Goal: Information Seeking & Learning: Check status

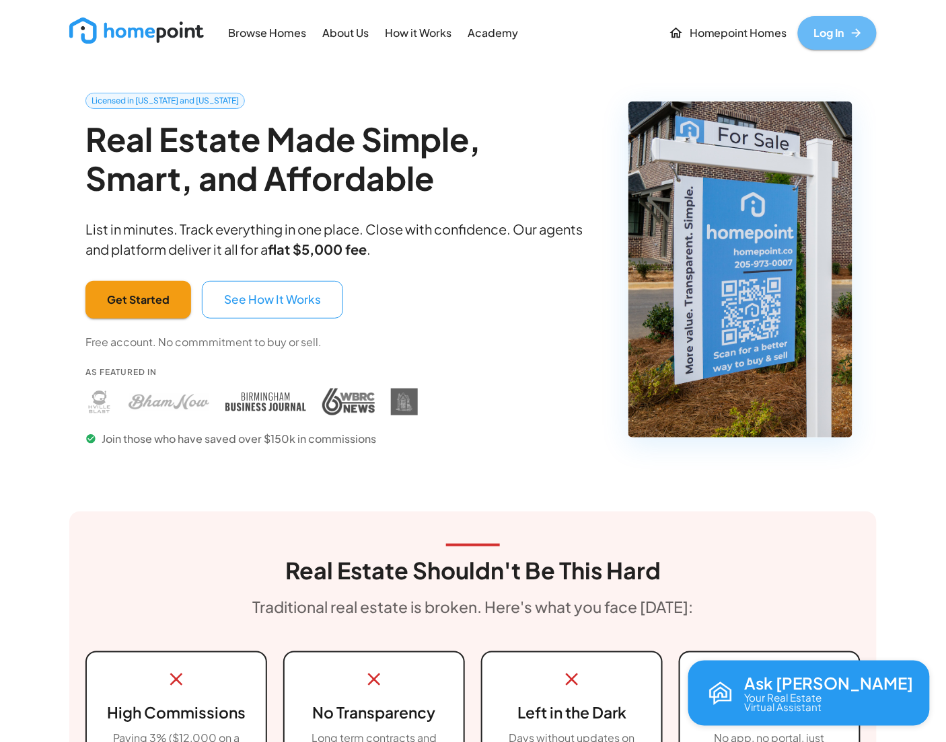
click at [828, 36] on link "Log In" at bounding box center [837, 33] width 79 height 34
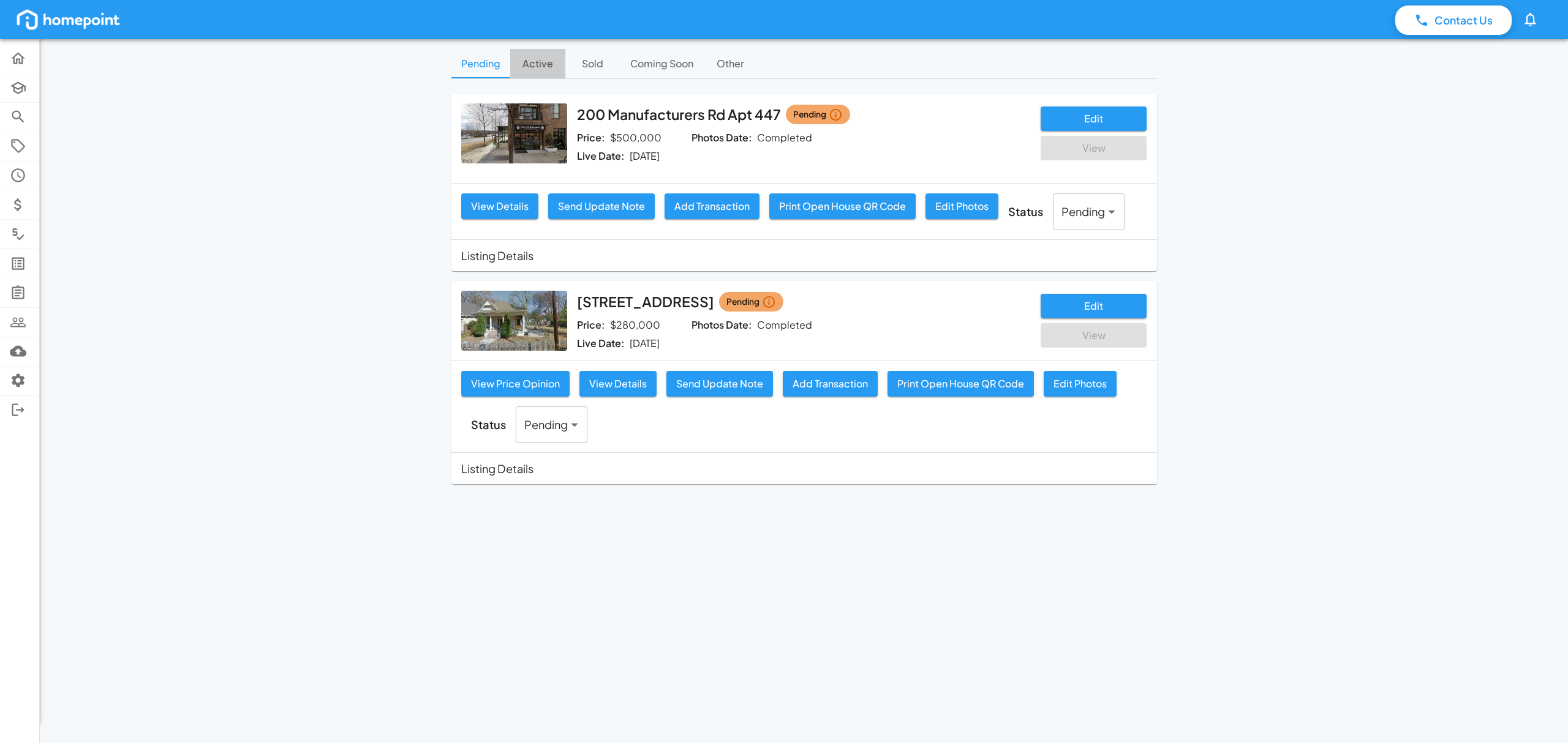
click at [539, 68] on button "Active" at bounding box center [537, 64] width 56 height 29
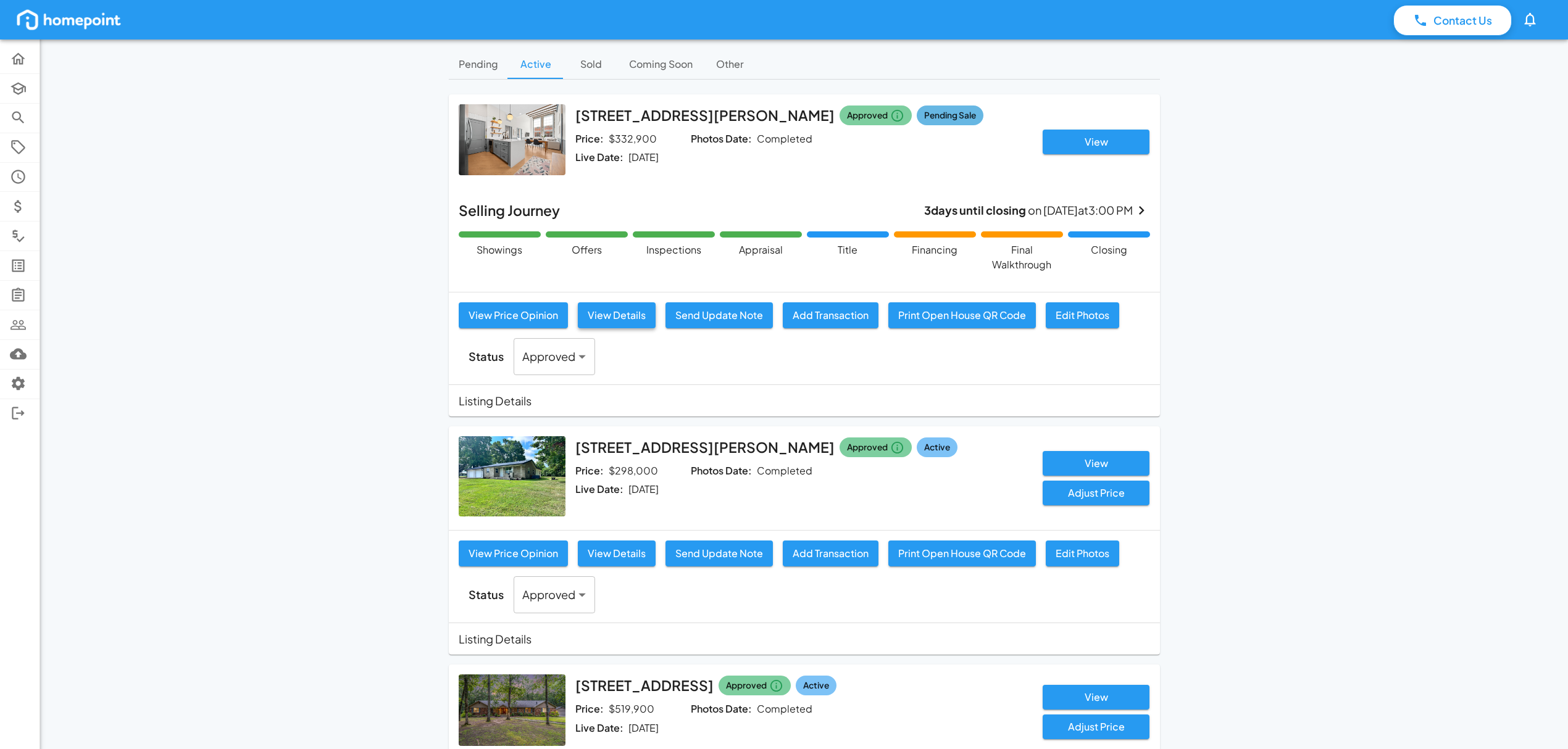
click at [631, 319] on button "View Details" at bounding box center [616, 316] width 78 height 26
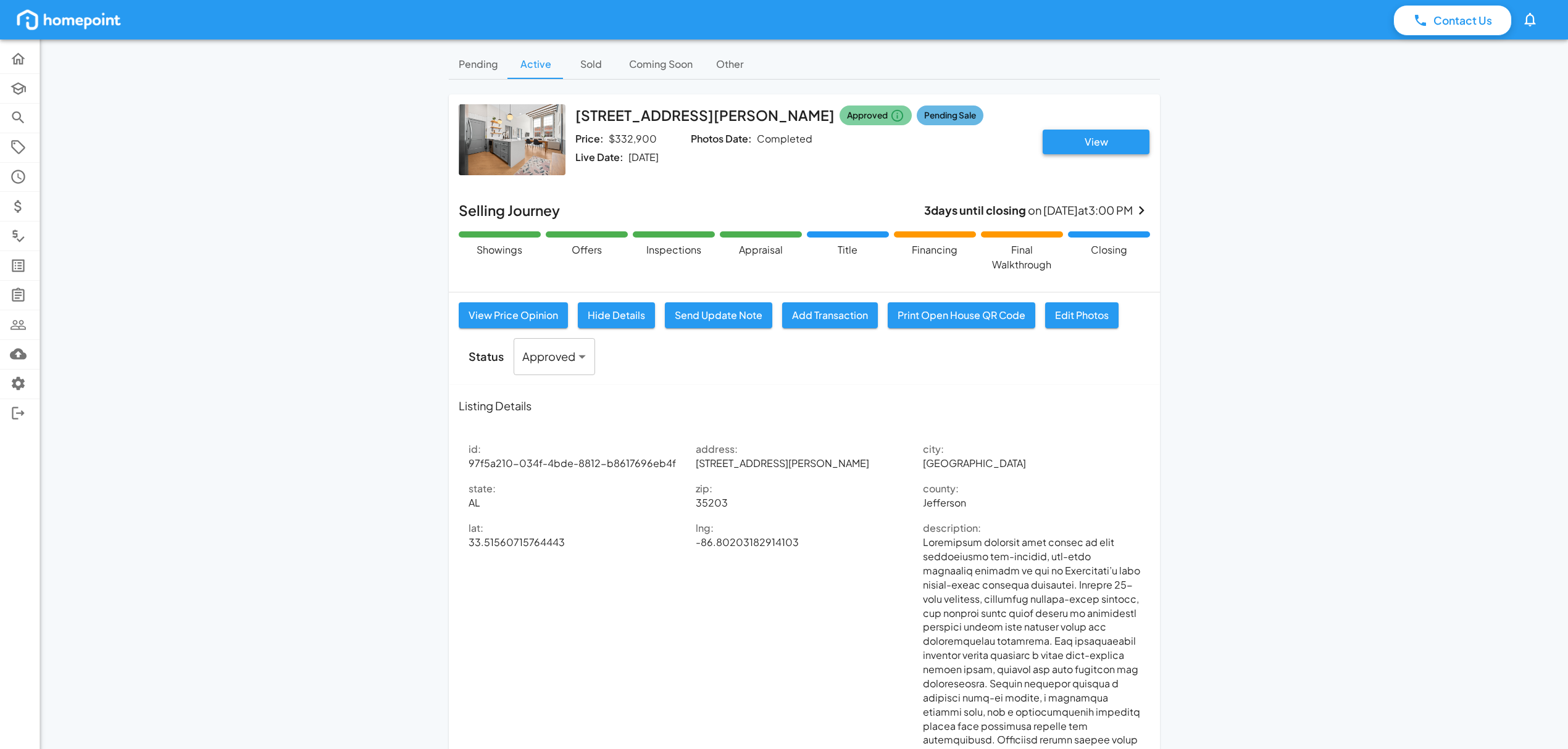
click at [868, 140] on button "View" at bounding box center [1096, 141] width 106 height 25
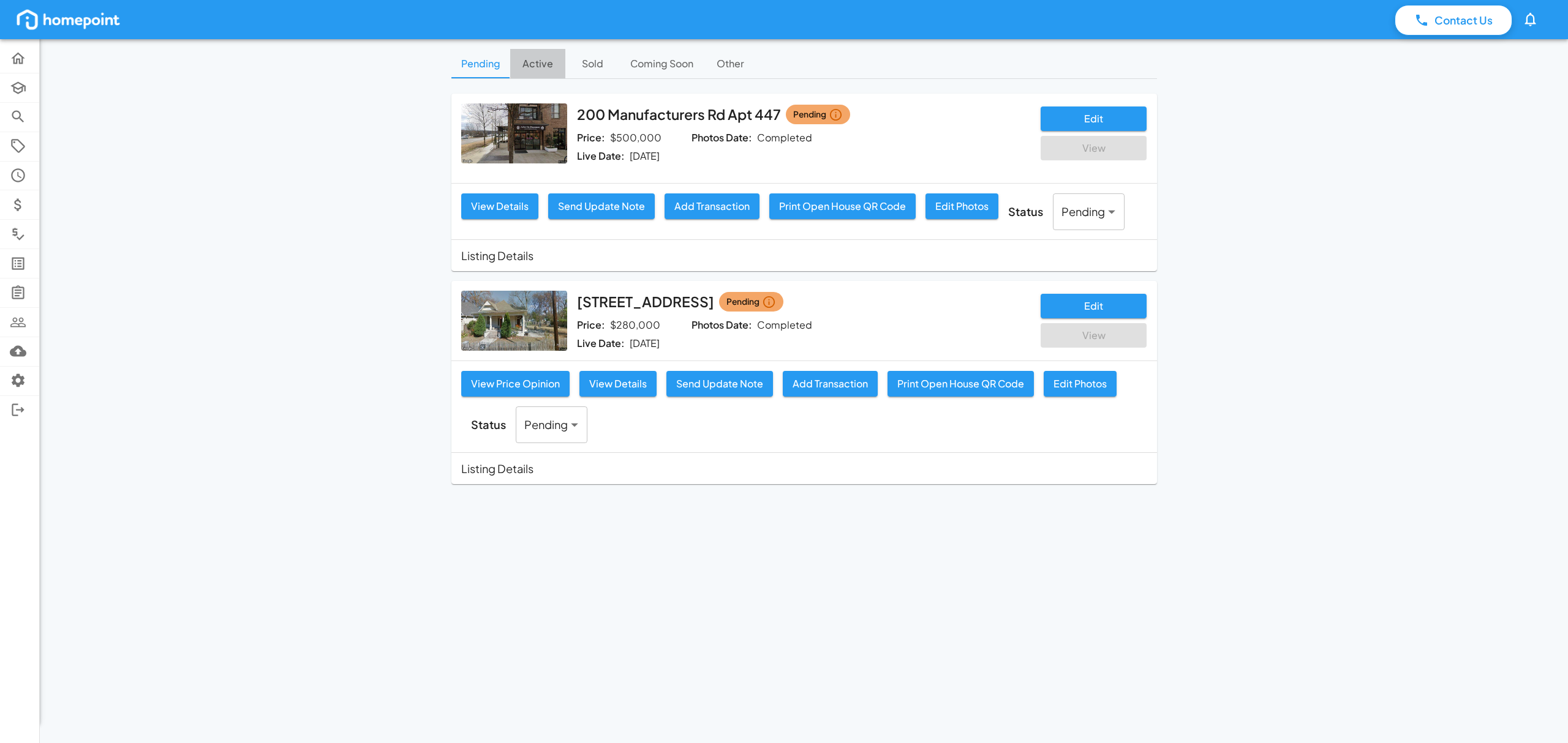
click at [546, 66] on button "Active" at bounding box center [537, 64] width 56 height 29
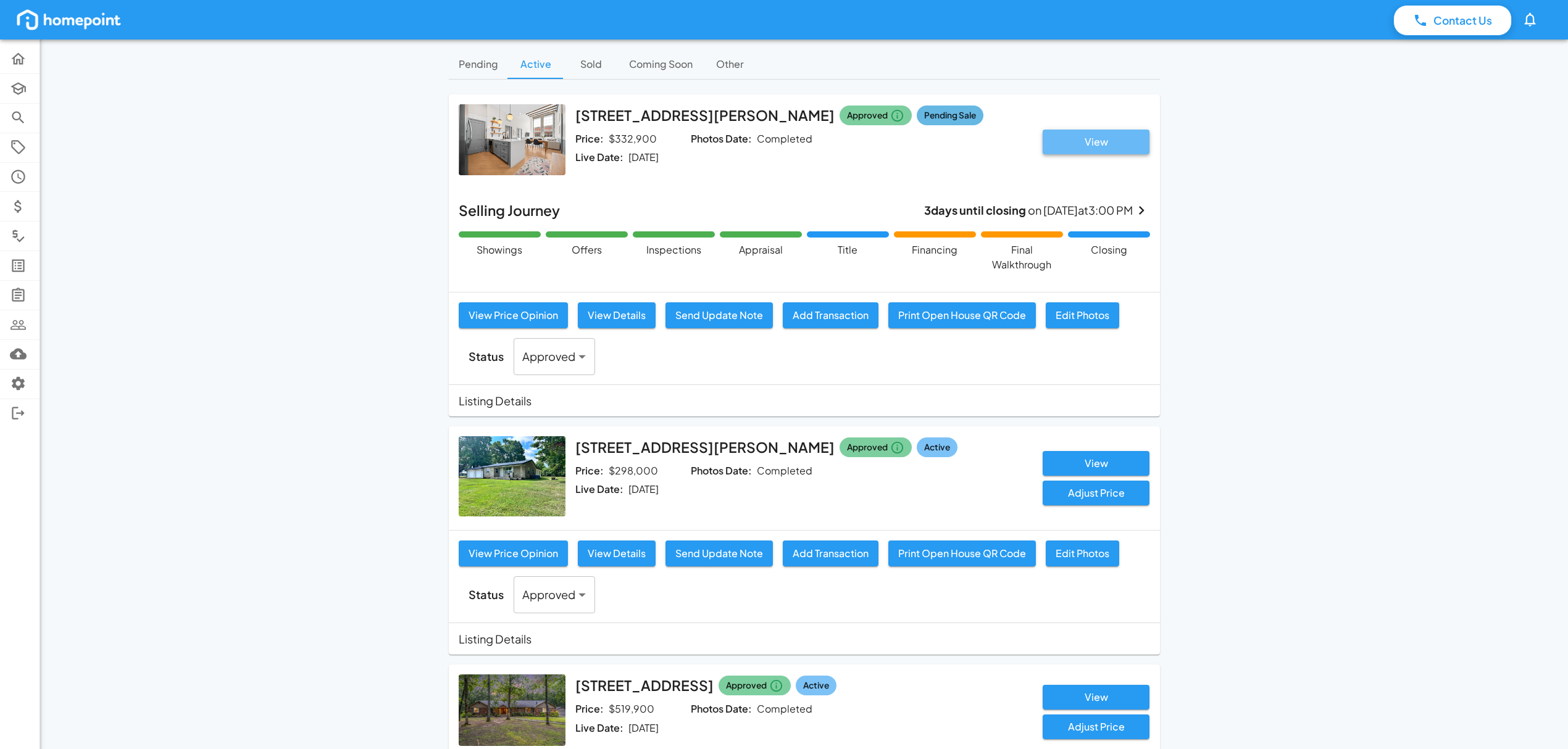
click at [868, 141] on button "View" at bounding box center [1096, 141] width 106 height 25
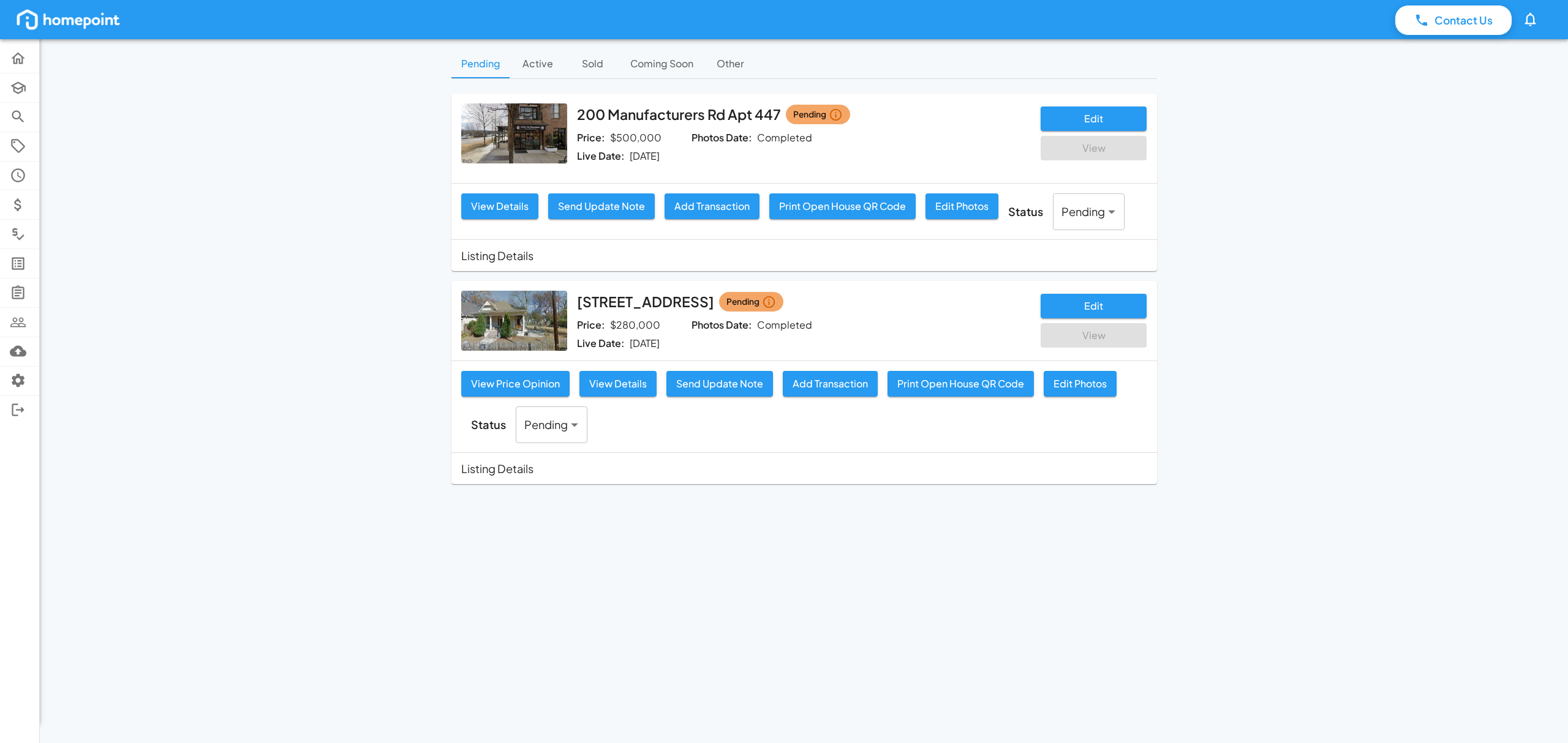
click at [528, 69] on button "Active" at bounding box center [537, 64] width 56 height 29
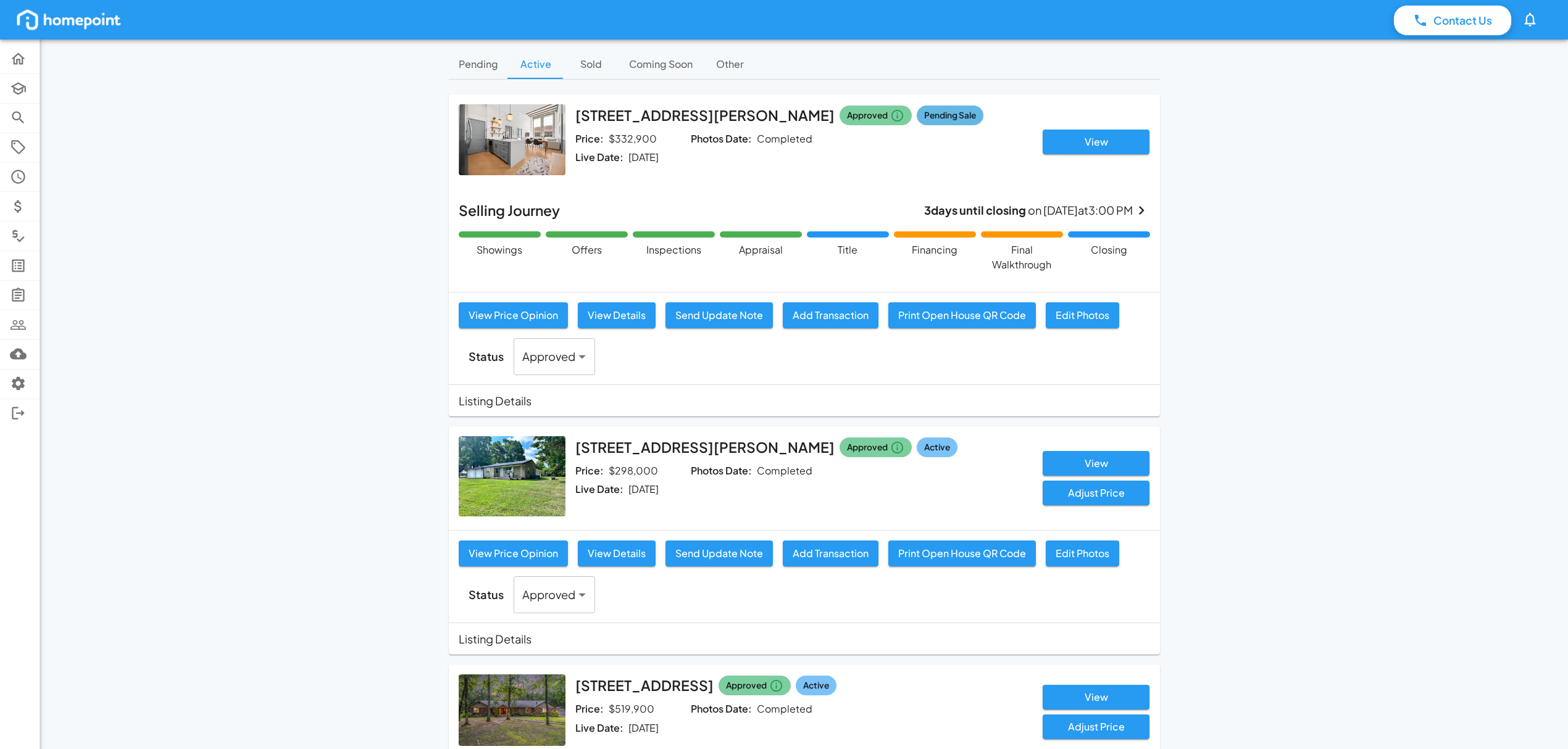
click at [497, 395] on p "Listing Details" at bounding box center [495, 401] width 73 height 17
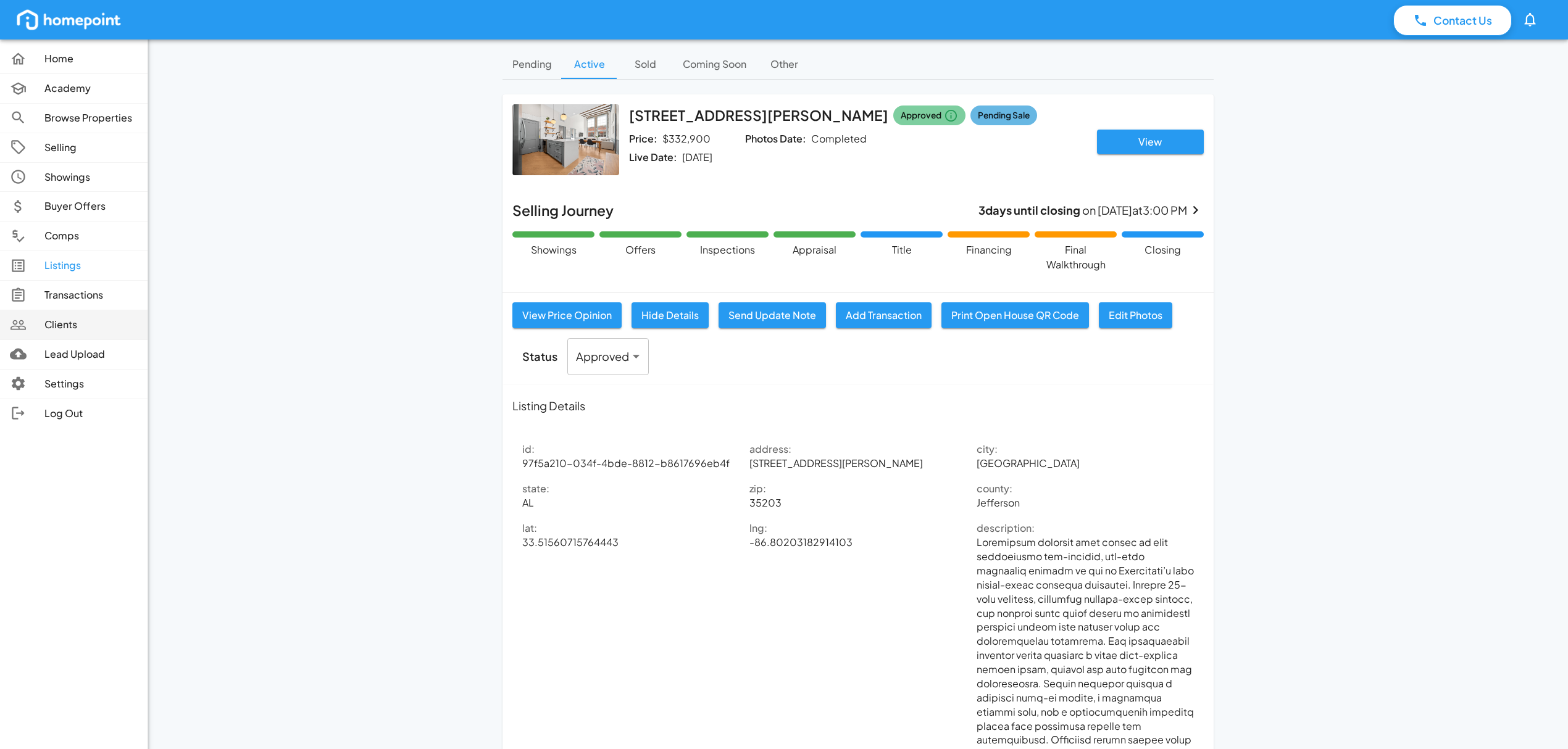
click at [72, 325] on p "Clients" at bounding box center [91, 324] width 94 height 14
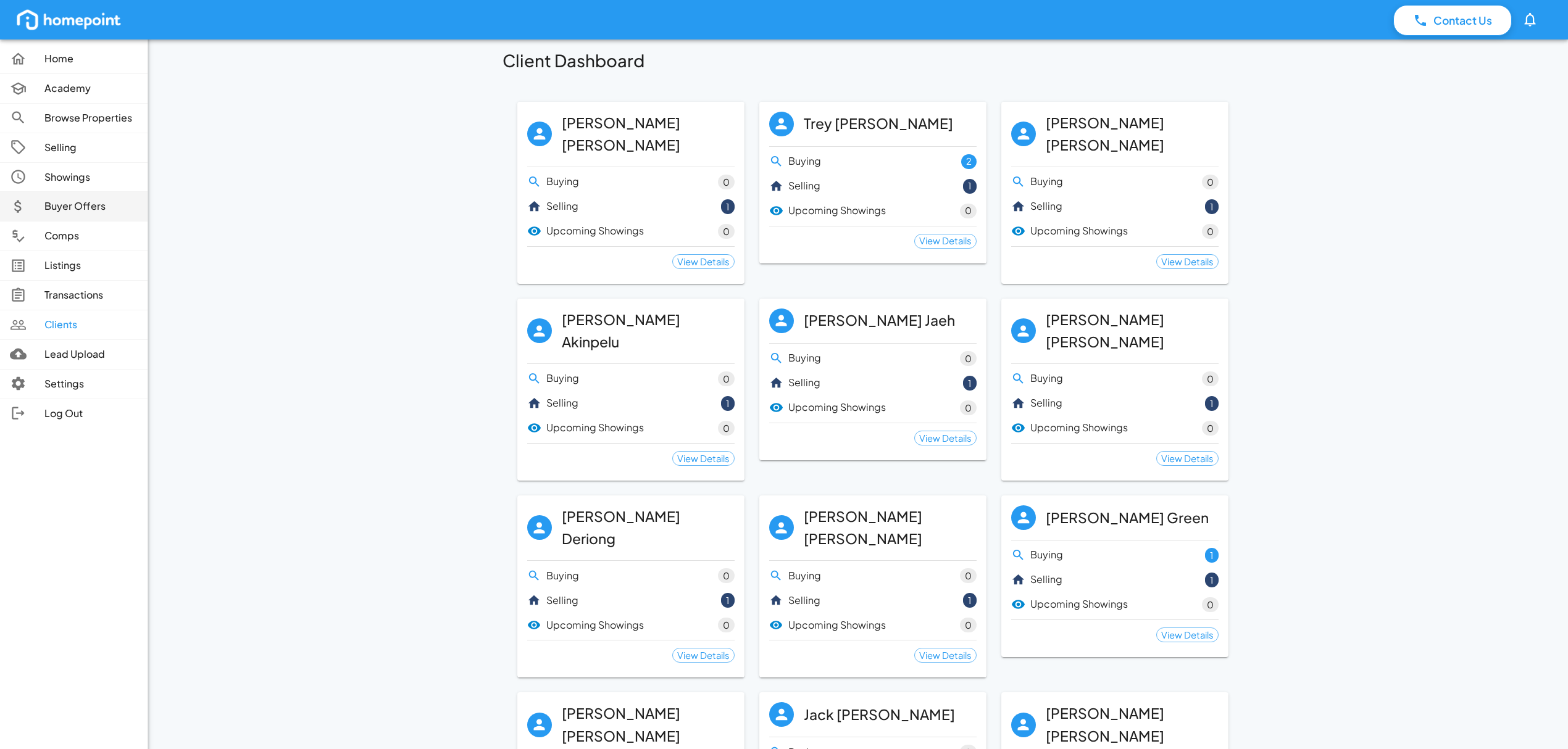
click at [58, 218] on link "Buyer Offers" at bounding box center [73, 207] width 148 height 29
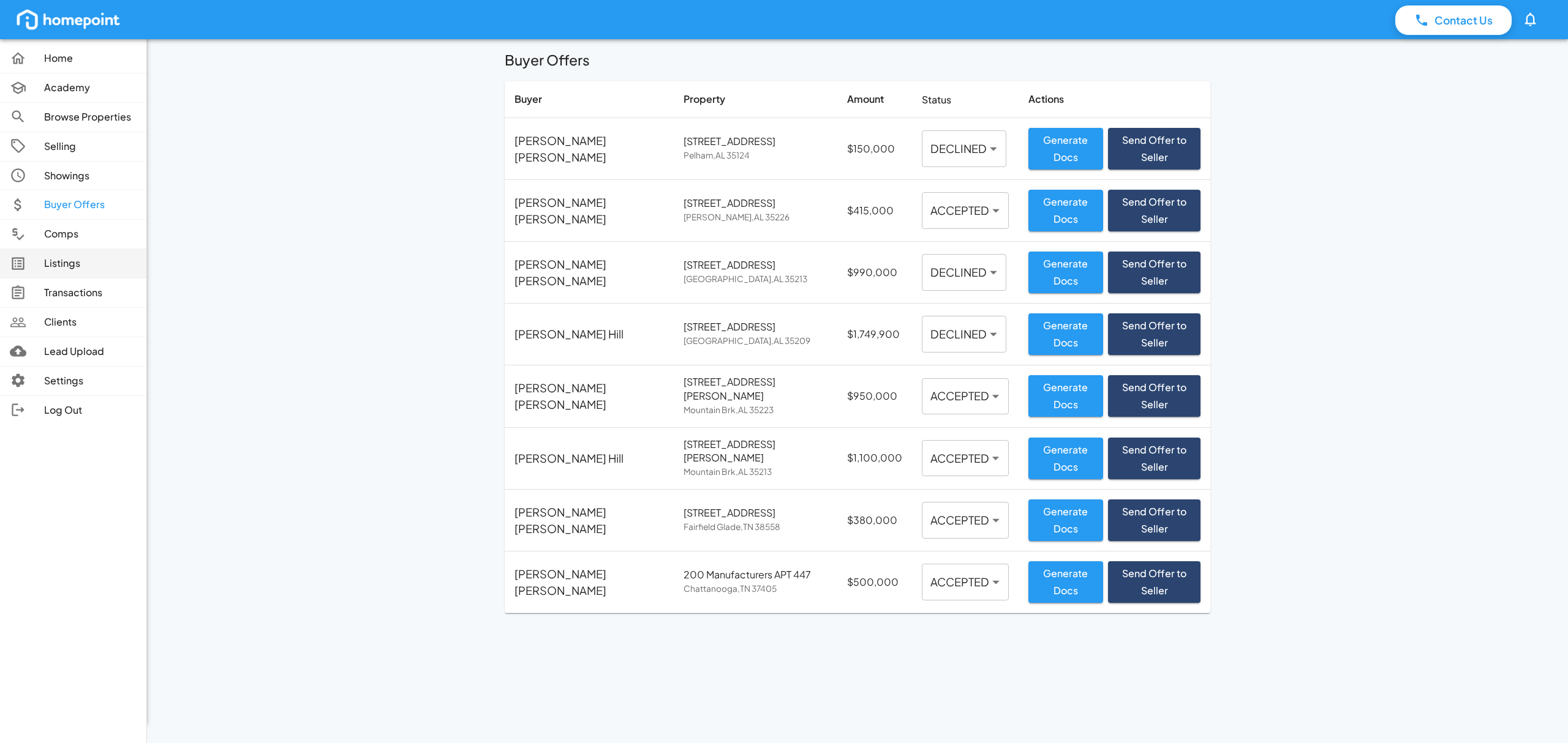
click at [78, 269] on p "Listings" at bounding box center [90, 263] width 93 height 14
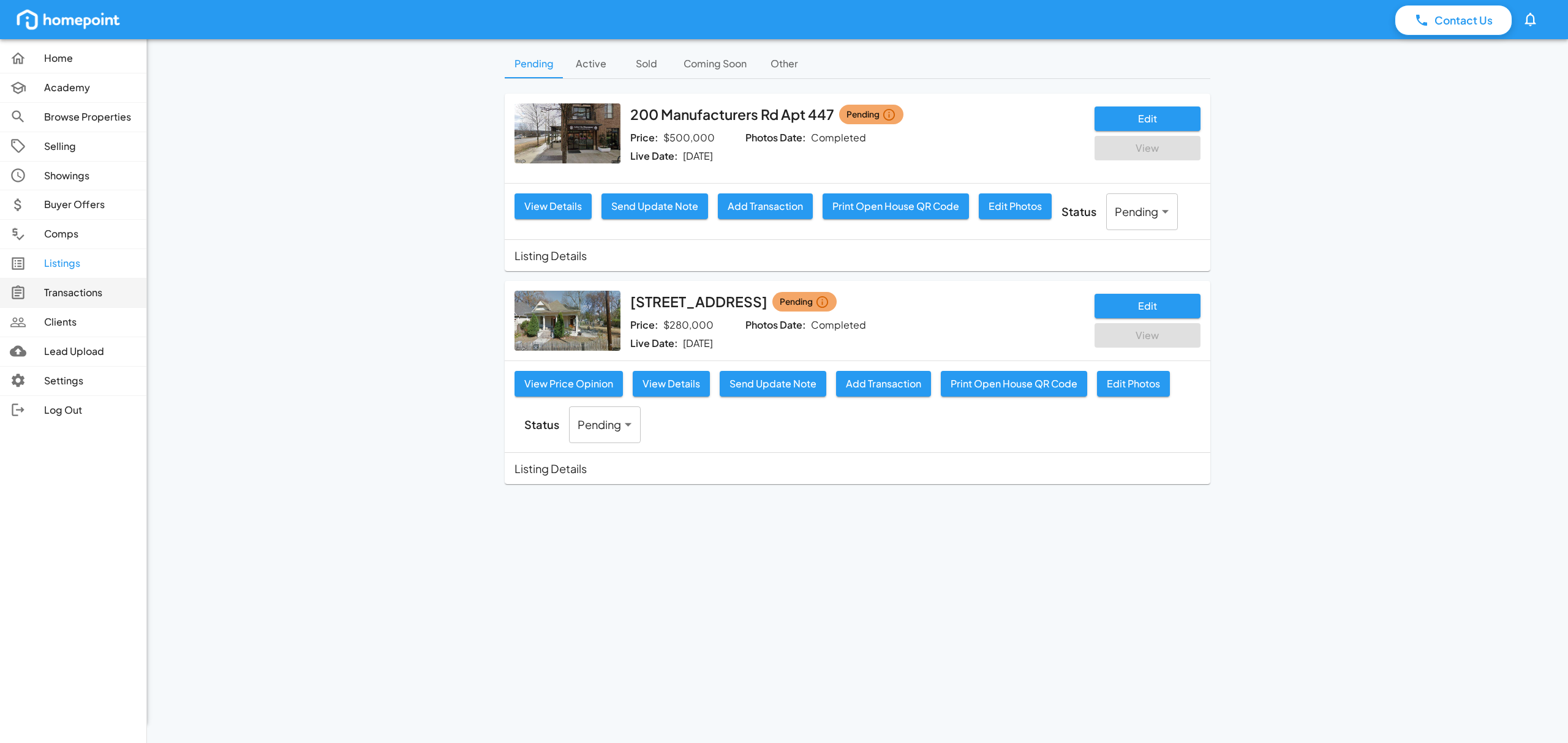
click at [95, 287] on link "Transactions" at bounding box center [73, 293] width 147 height 29
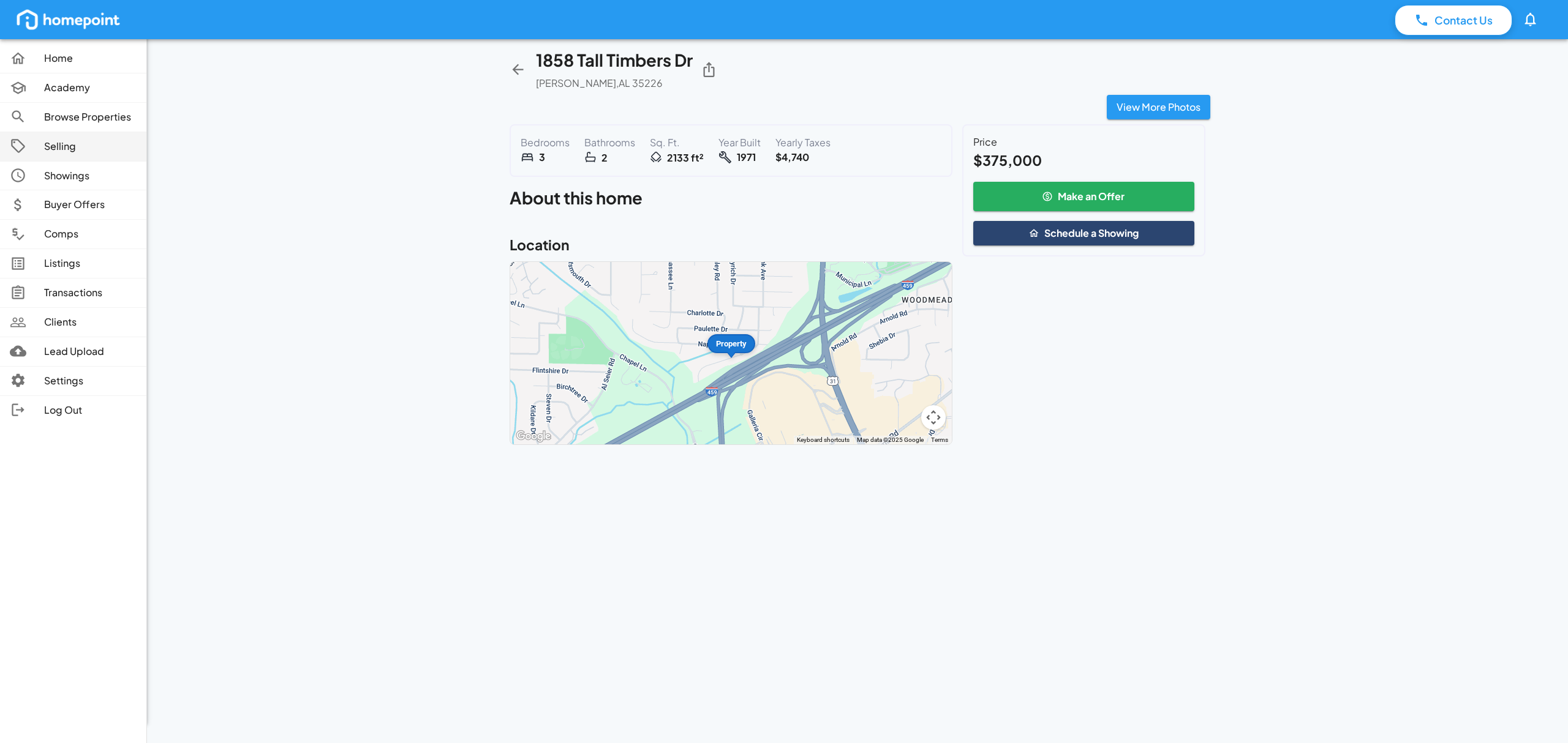
click at [55, 145] on p "Selling" at bounding box center [90, 146] width 93 height 14
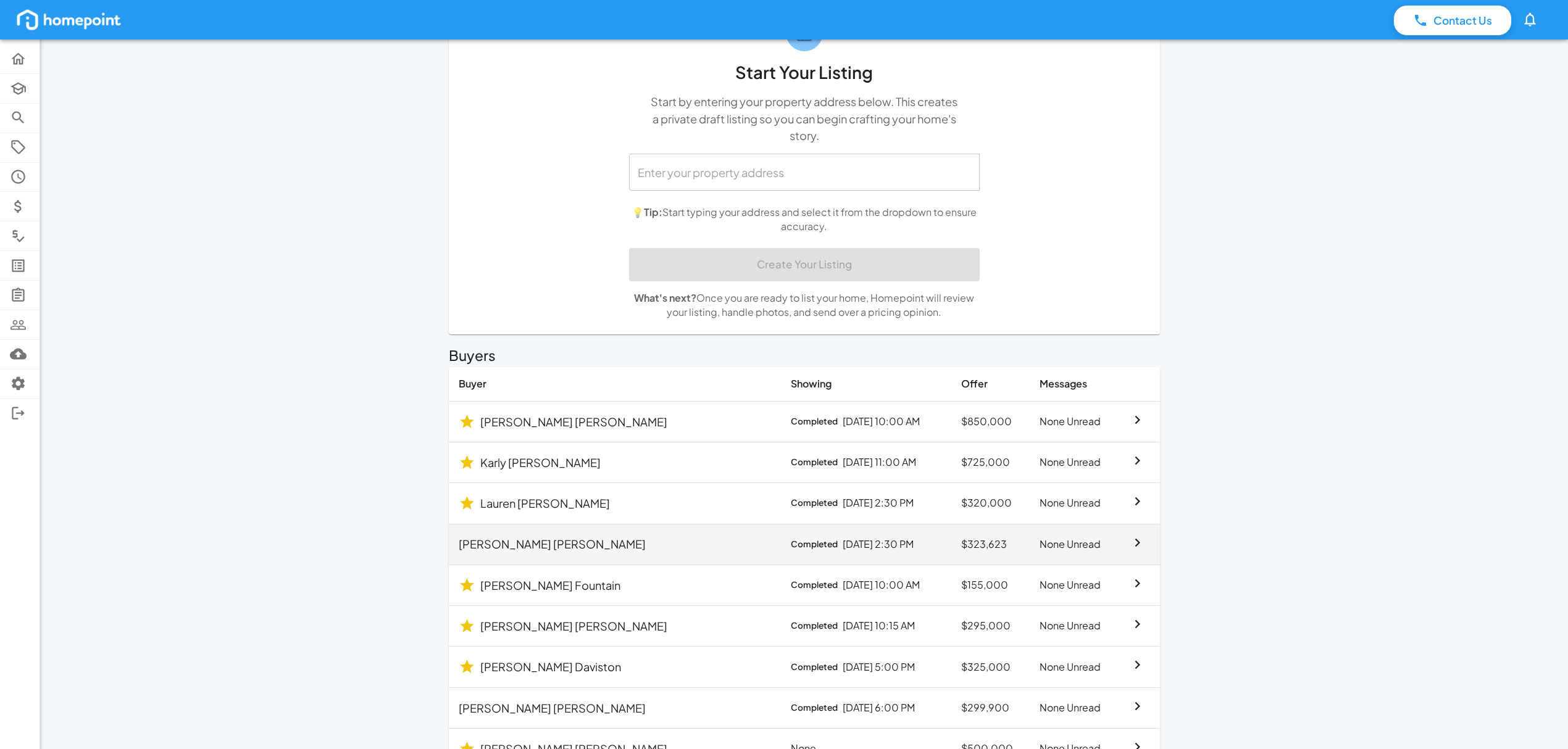
scroll to position [164, 0]
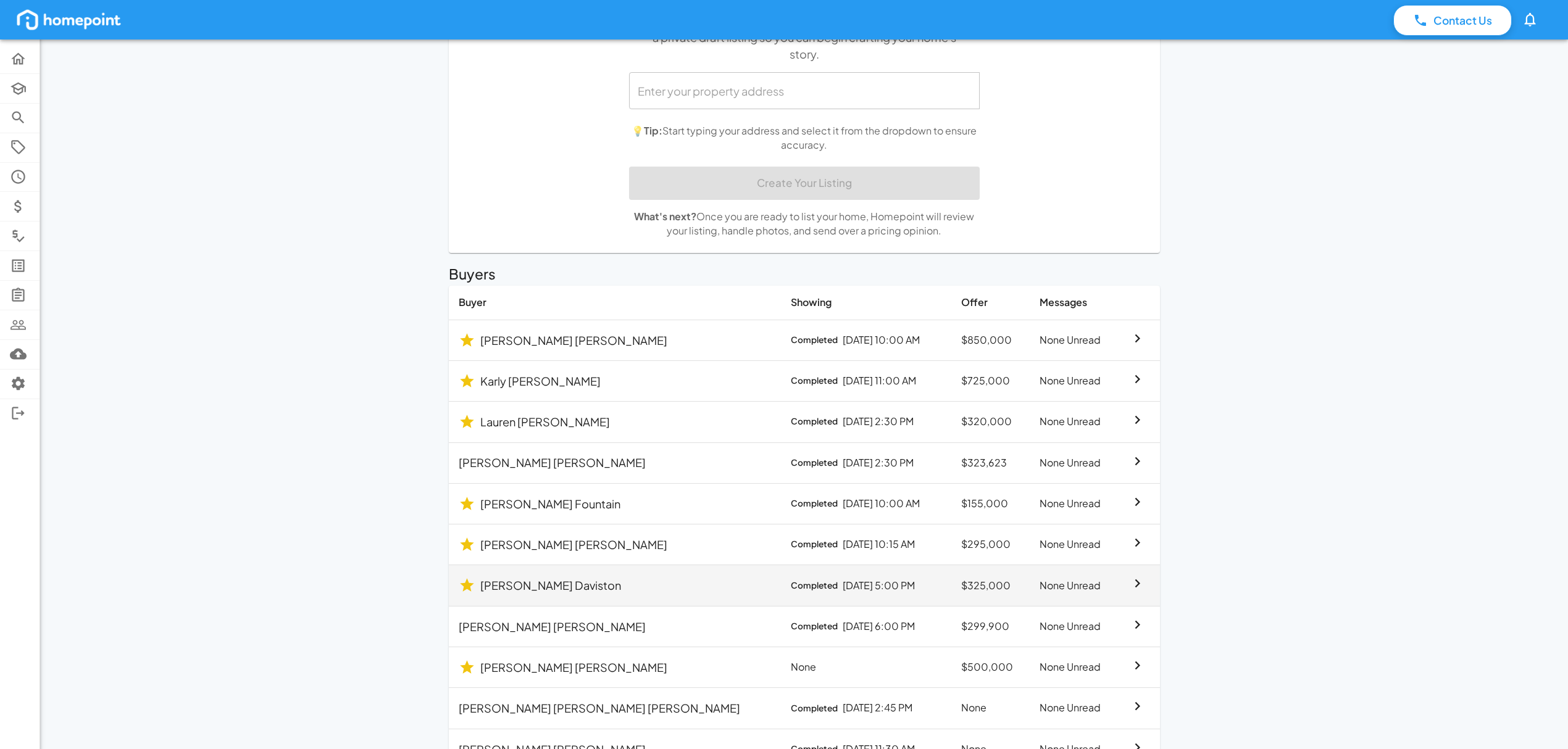
click at [543, 584] on p "[PERSON_NAME]" at bounding box center [550, 586] width 140 height 17
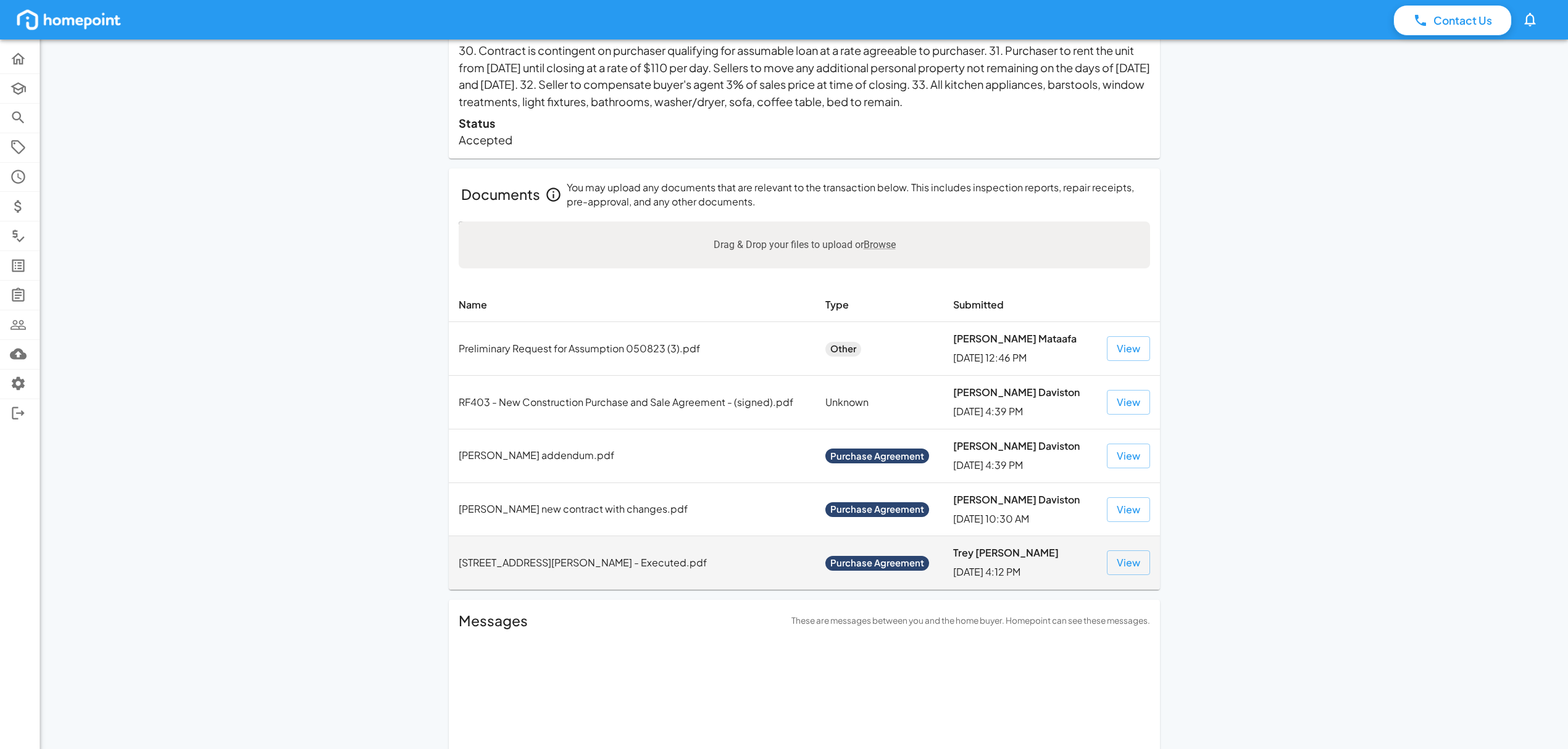
scroll to position [411, 0]
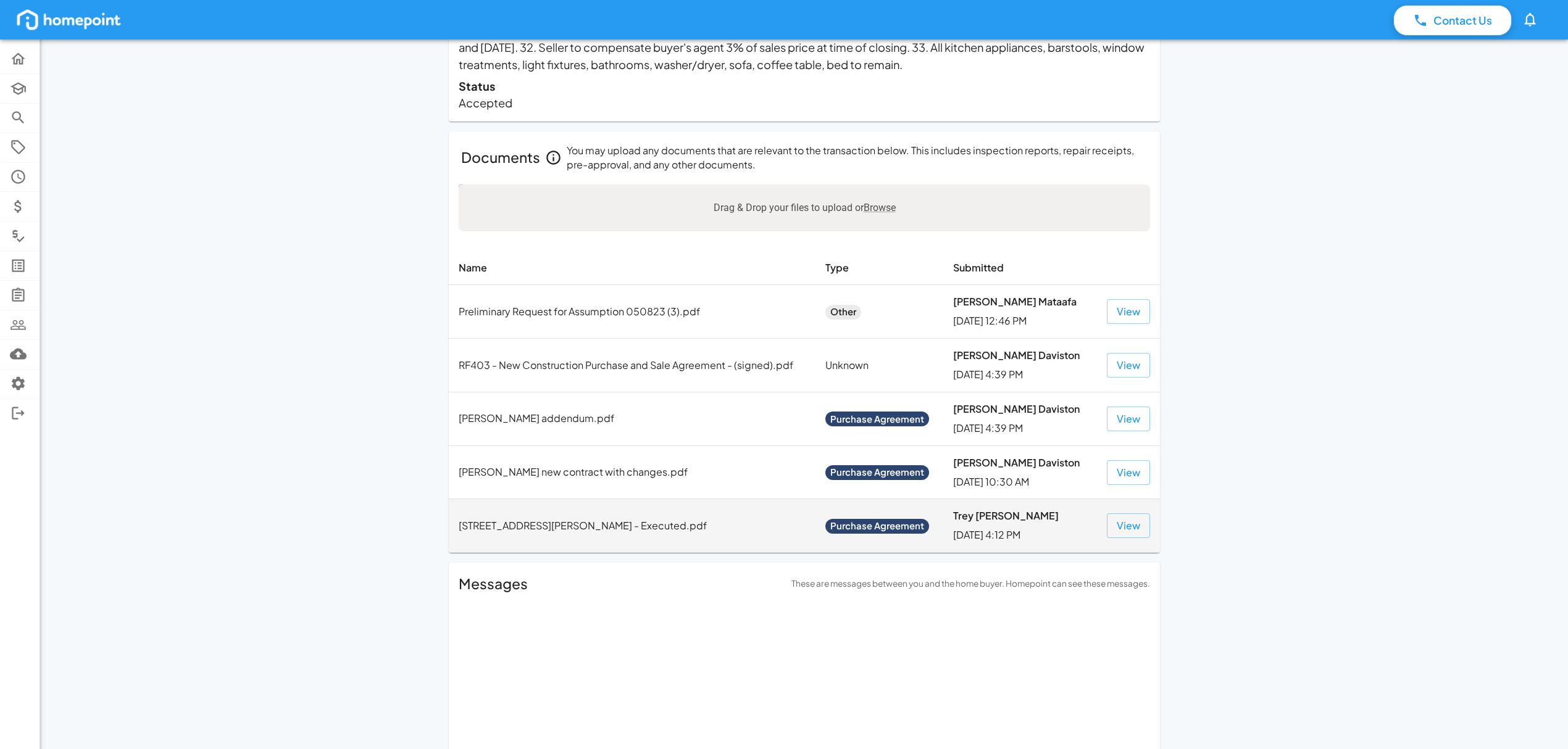
click at [526, 529] on td "[STREET_ADDRESS][PERSON_NAME] - Executed.pdf" at bounding box center [632, 526] width 366 height 54
click at [1137, 529] on button "View" at bounding box center [1128, 526] width 43 height 25
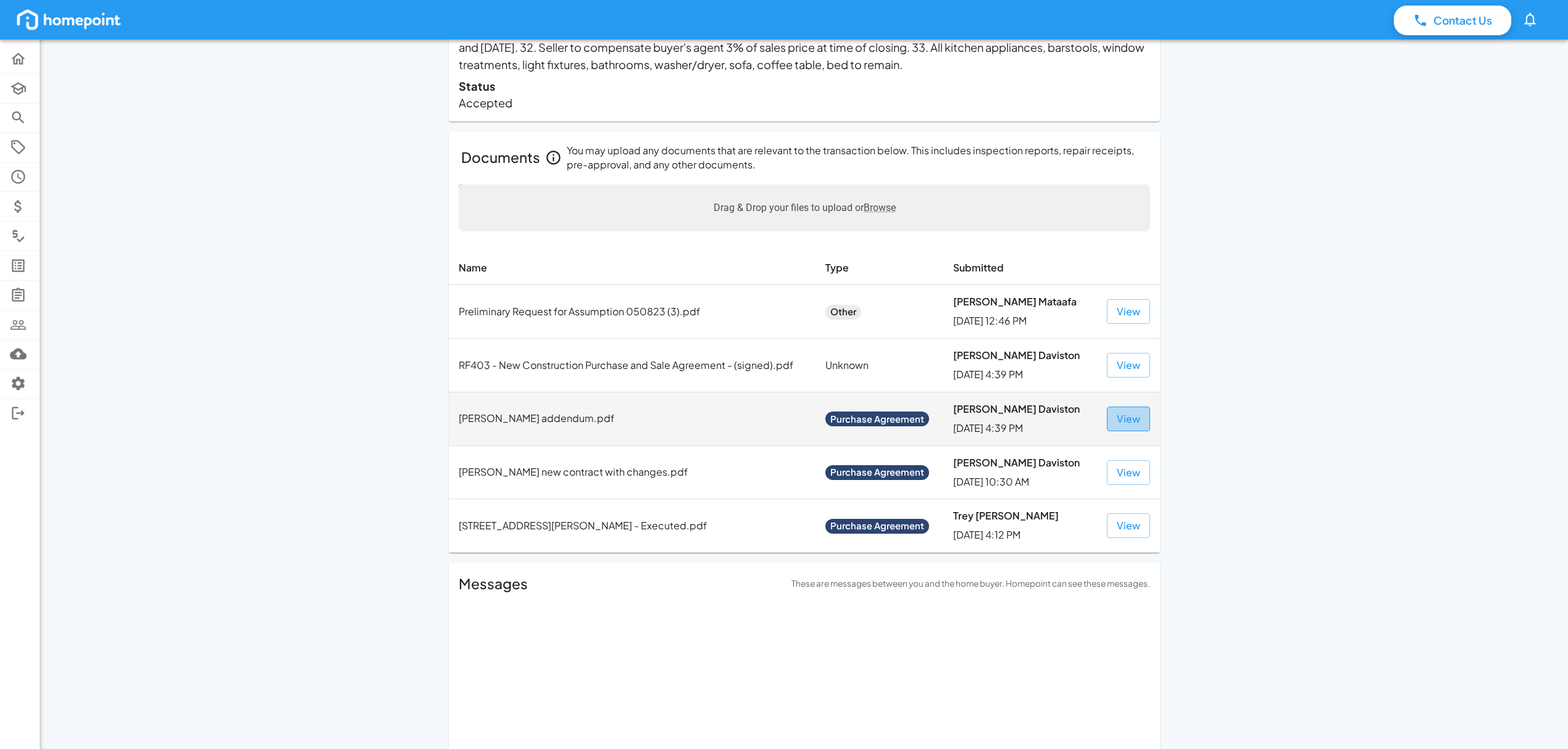
click at [1138, 422] on button "View" at bounding box center [1128, 419] width 43 height 25
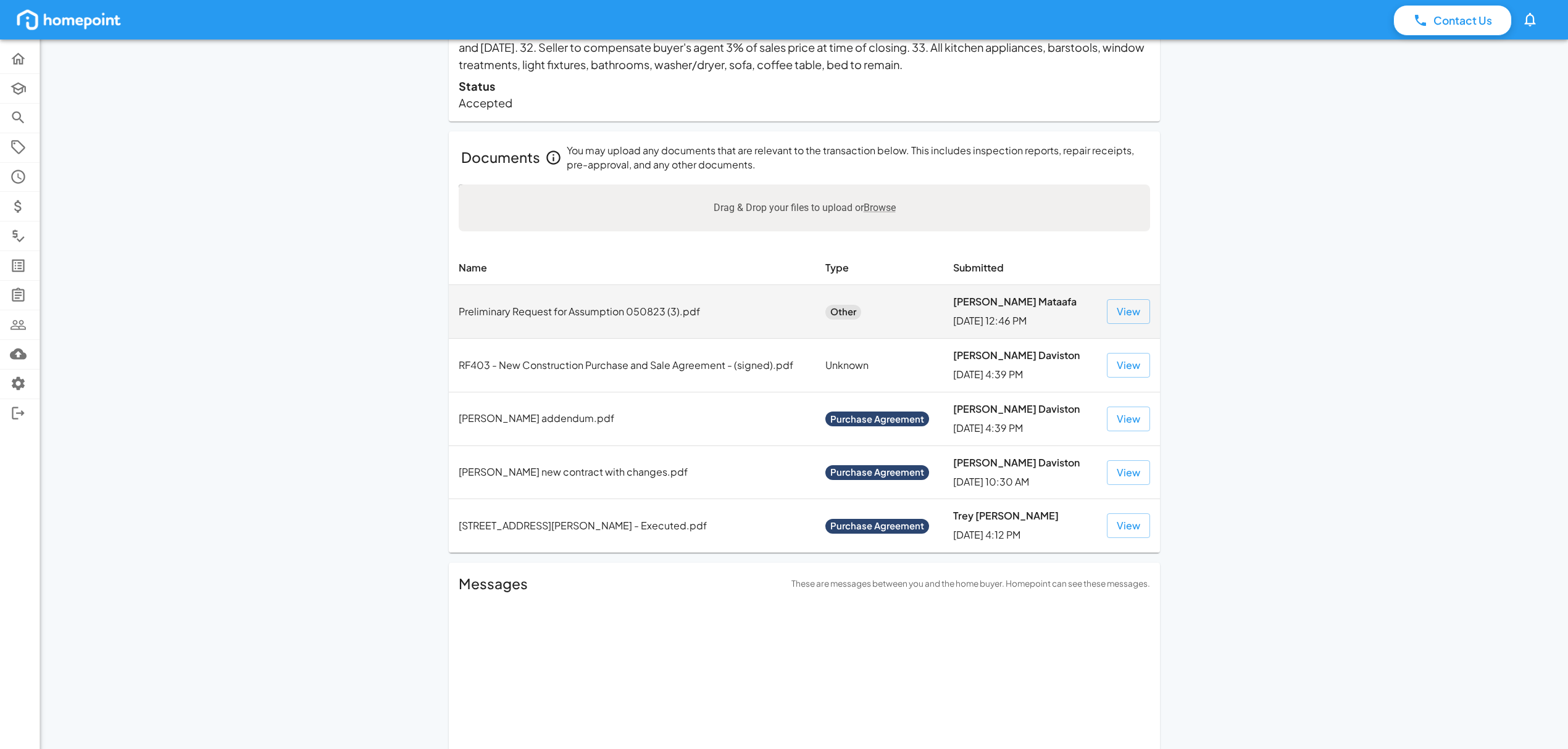
click at [649, 319] on td "Preliminary Request for Assumption 050823 (3).pdf" at bounding box center [632, 312] width 366 height 54
click at [1119, 307] on button "View" at bounding box center [1128, 311] width 43 height 25
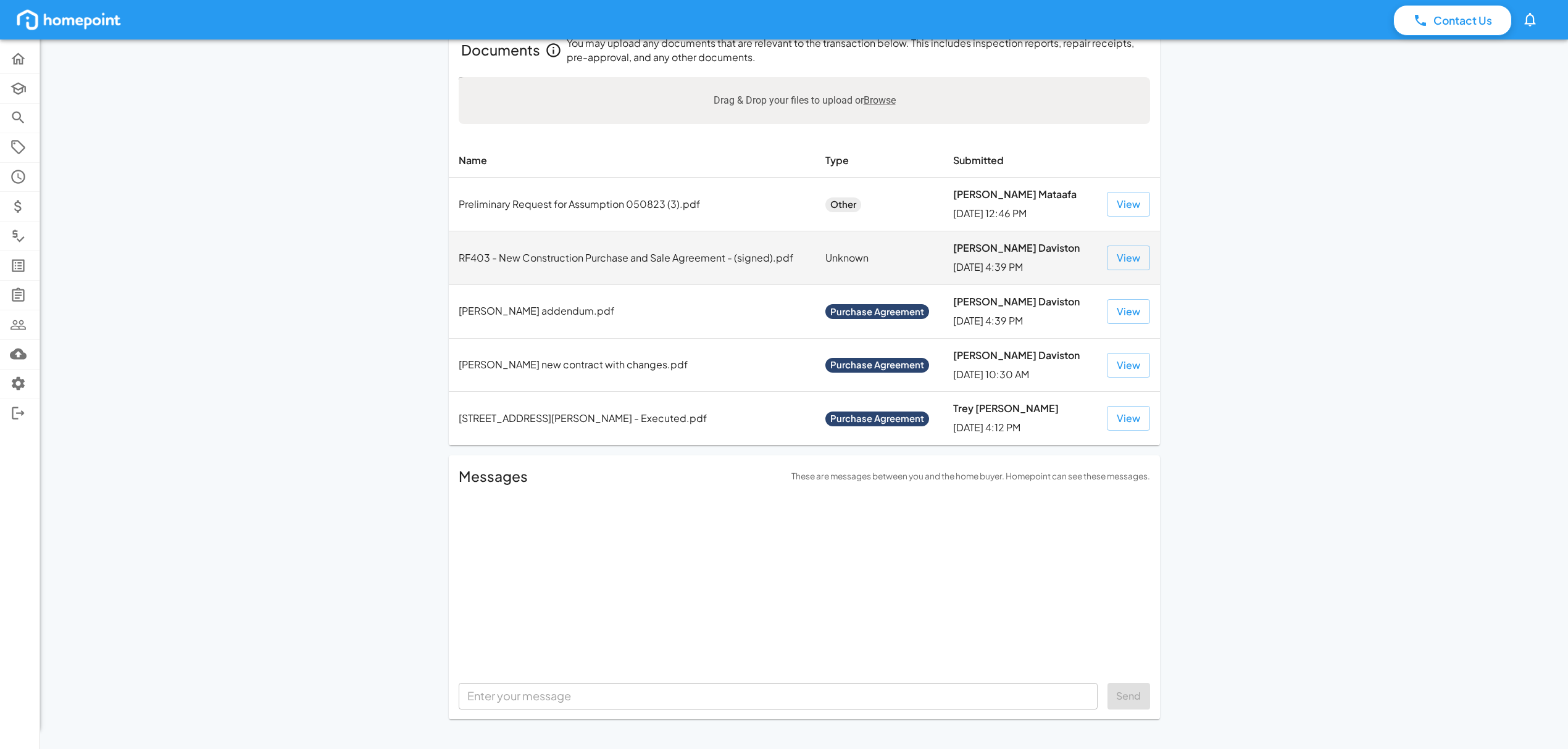
click at [677, 264] on td "RF403 - New Construction Purchase and Sale Agreement - (signed).pdf" at bounding box center [632, 258] width 366 height 54
click at [1131, 261] on button "View" at bounding box center [1128, 258] width 43 height 25
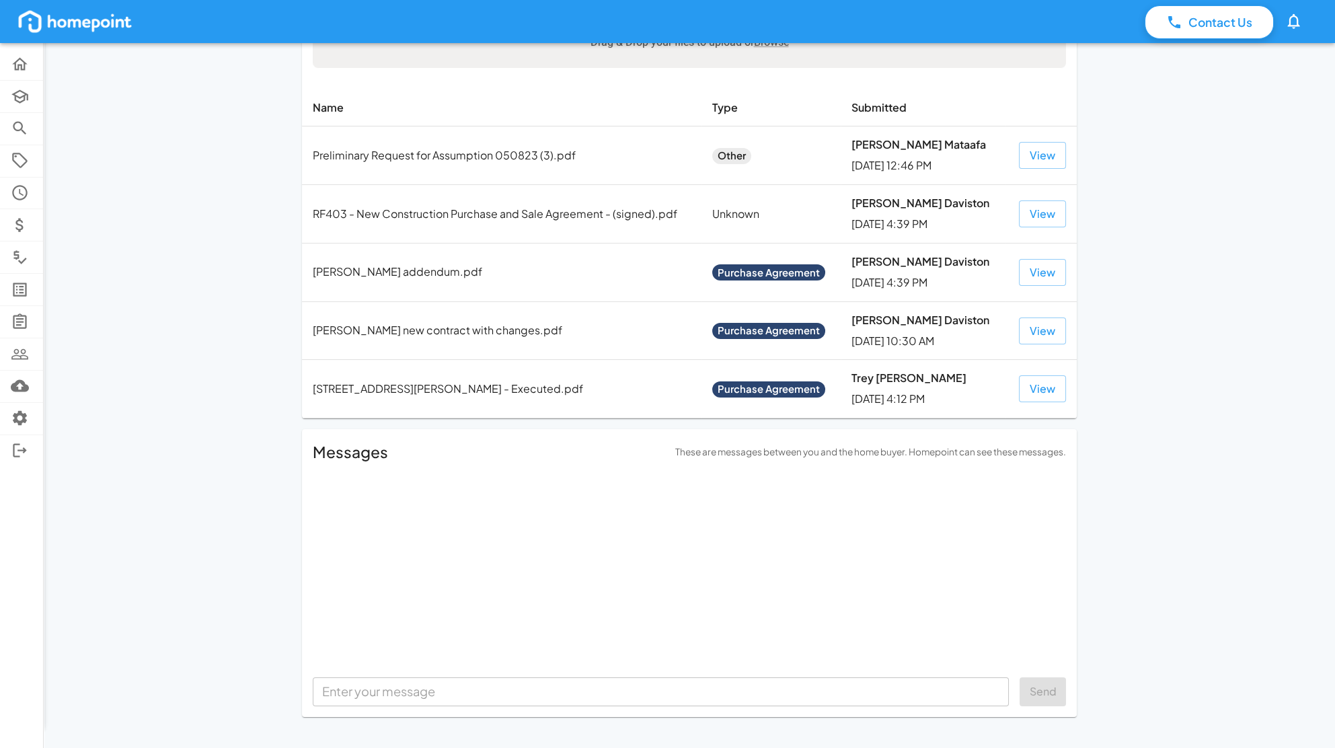
scroll to position [633, 0]
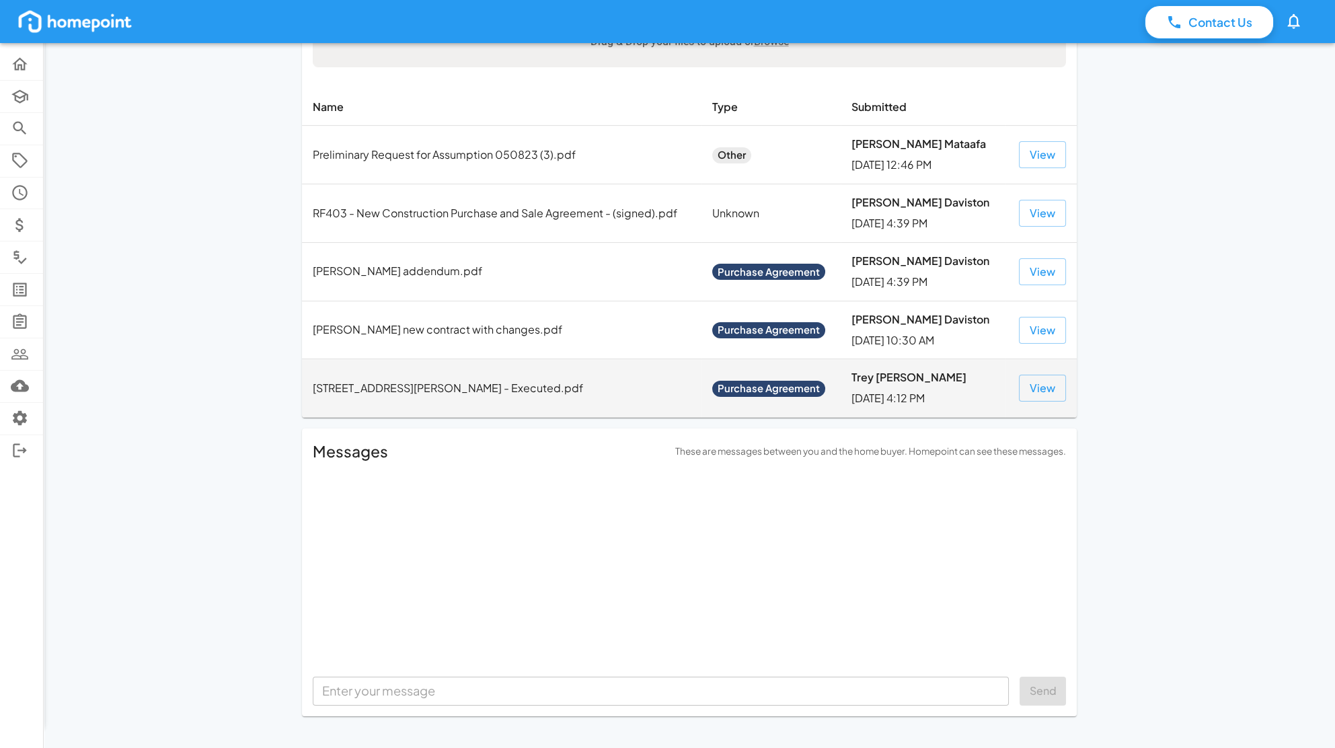
click at [471, 393] on td "[STREET_ADDRESS][PERSON_NAME] - Executed.pdf" at bounding box center [501, 388] width 399 height 59
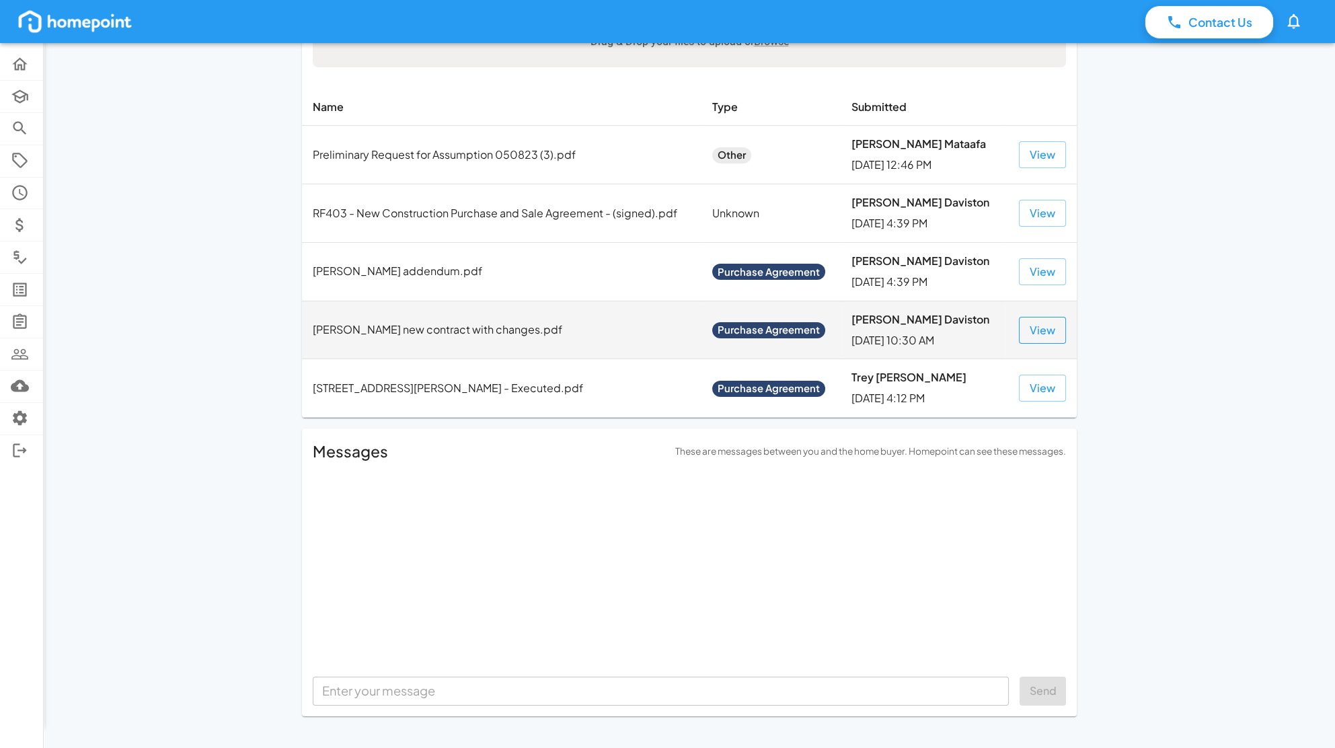
click at [1033, 328] on button "View" at bounding box center [1042, 330] width 47 height 27
